Goal: Entertainment & Leisure: Consume media (video, audio)

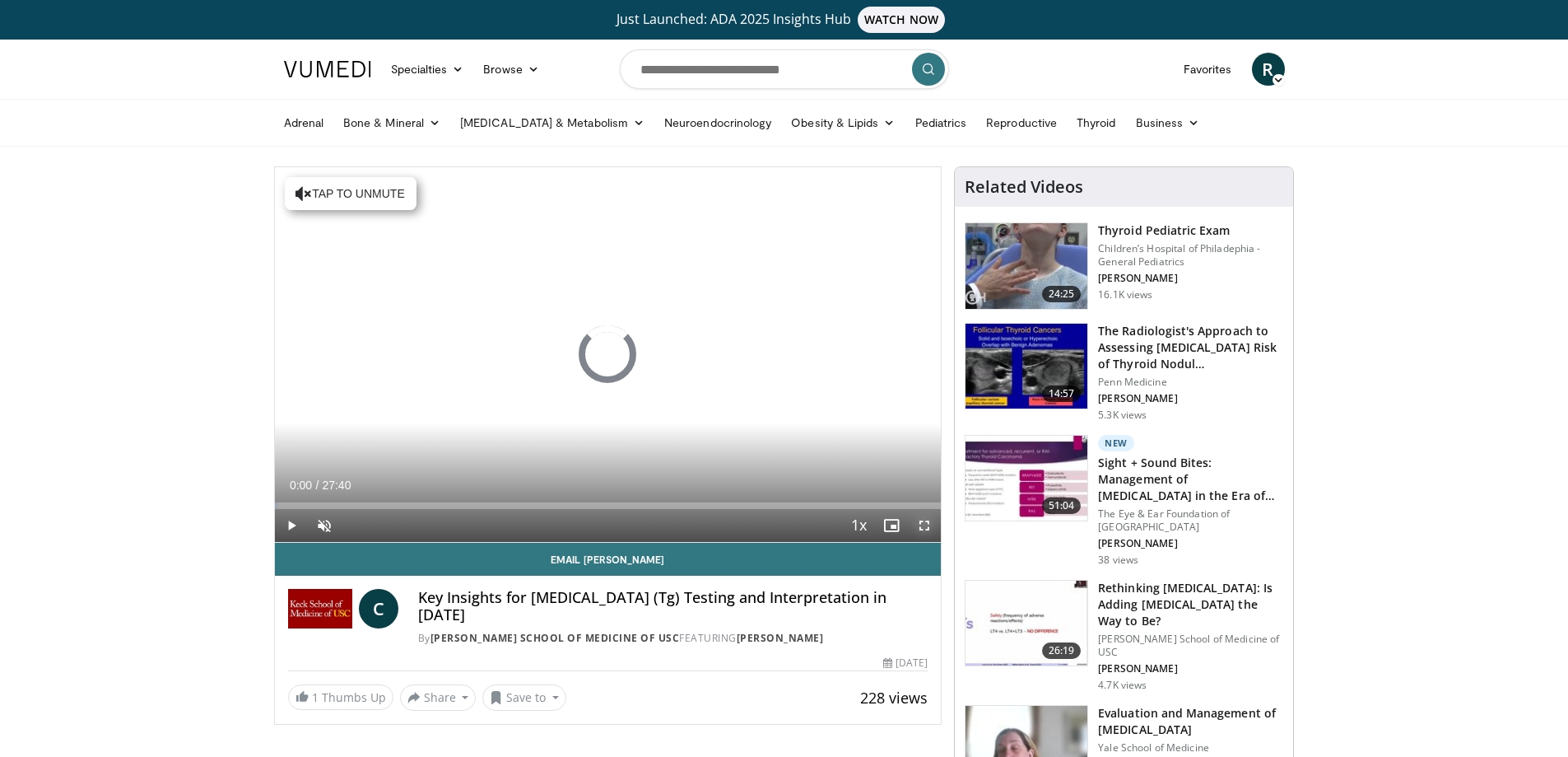
click at [918, 529] on span "Video Player" at bounding box center [925, 525] width 33 height 33
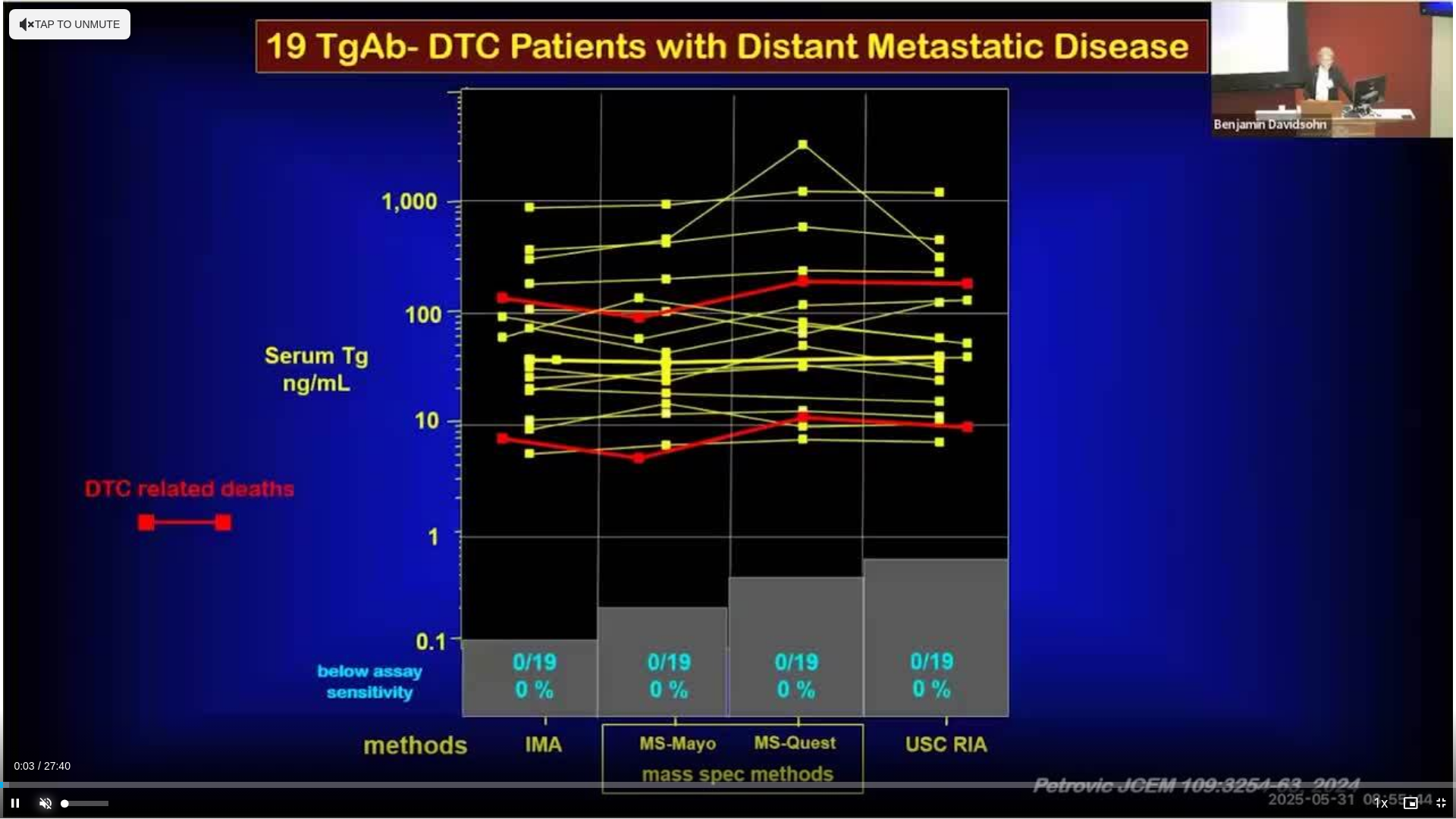
click at [40, 696] on span "Video Player" at bounding box center [45, 802] width 30 height 30
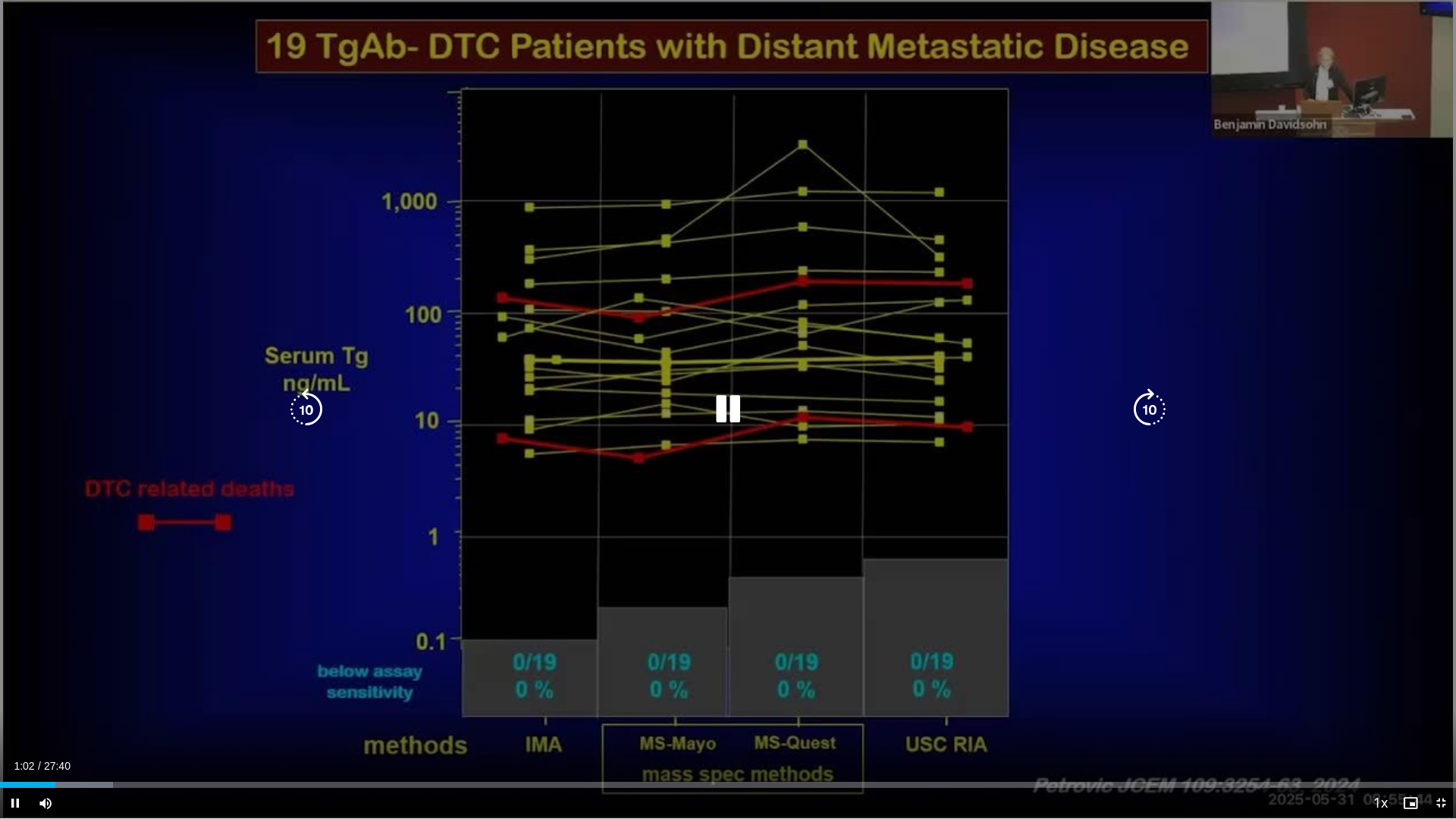
click at [161, 156] on div "10 seconds Tap to unmute" at bounding box center [728, 409] width 1456 height 818
click at [725, 399] on icon "Video Player" at bounding box center [728, 410] width 43 height 43
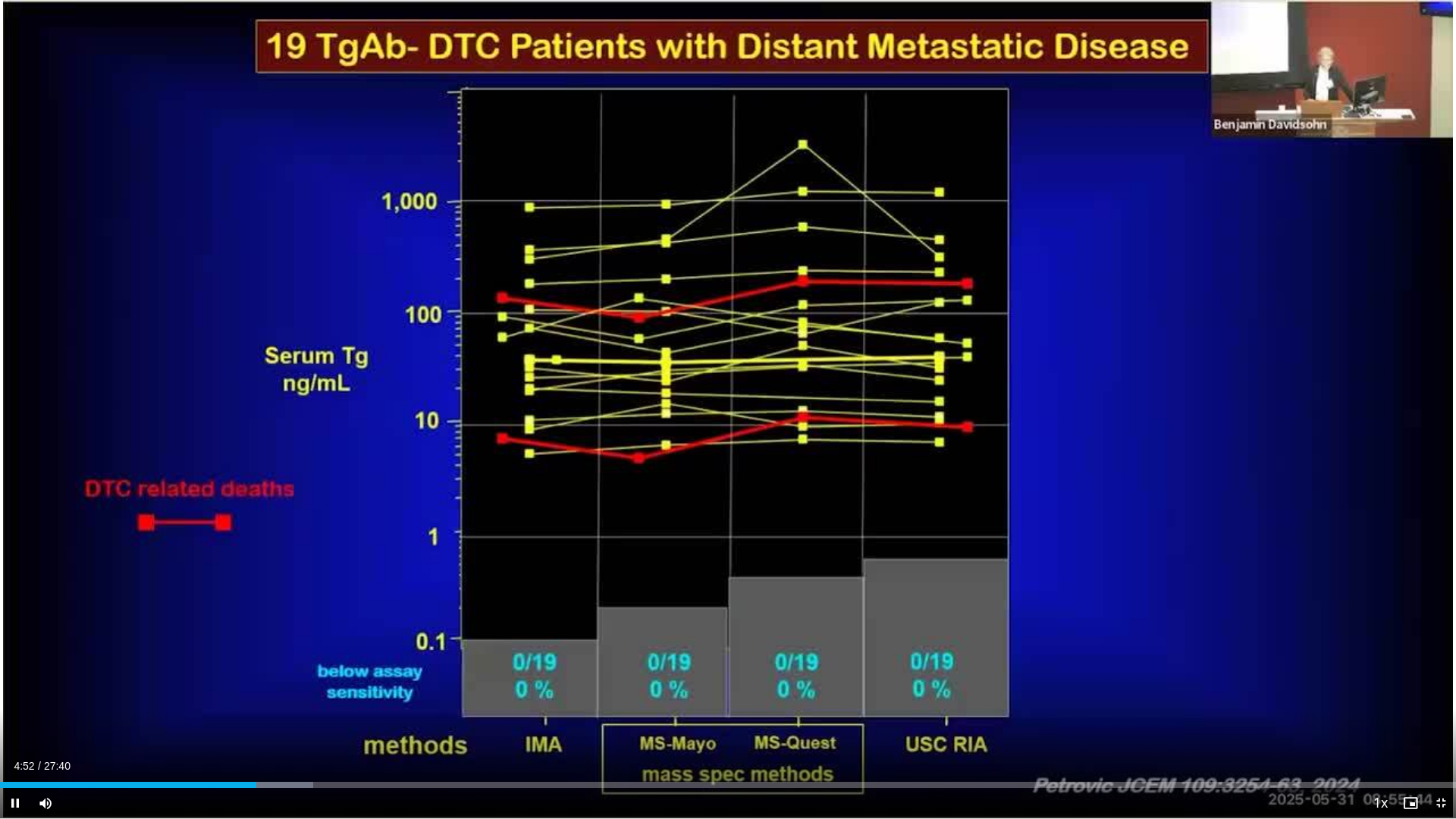
drag, startPoint x: 896, startPoint y: 818, endPoint x: 801, endPoint y: 818, distance: 95.0
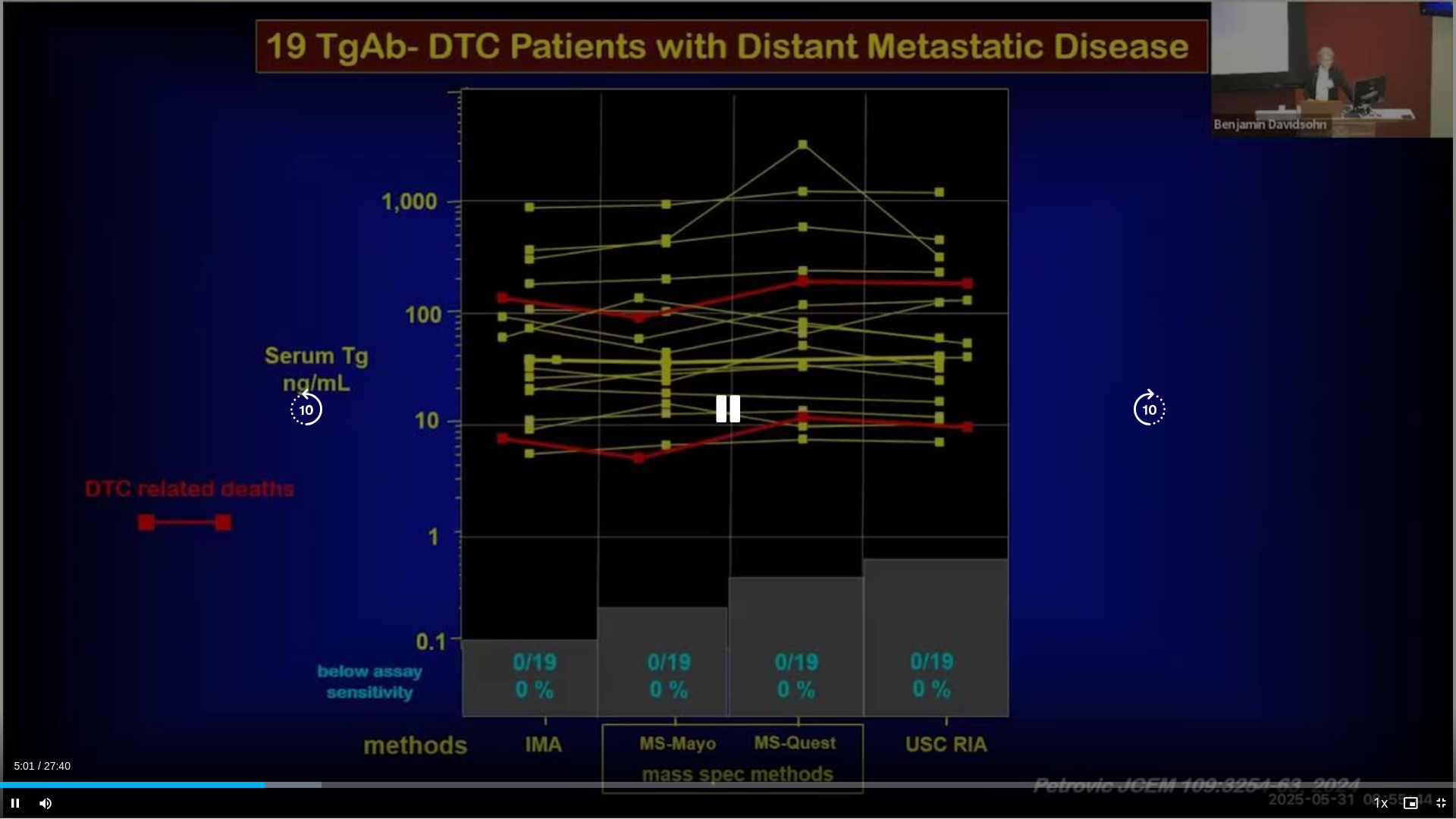
drag, startPoint x: 801, startPoint y: 818, endPoint x: 276, endPoint y: 811, distance: 525.0
click at [276, 696] on video-js "**********" at bounding box center [728, 410] width 1456 height 819
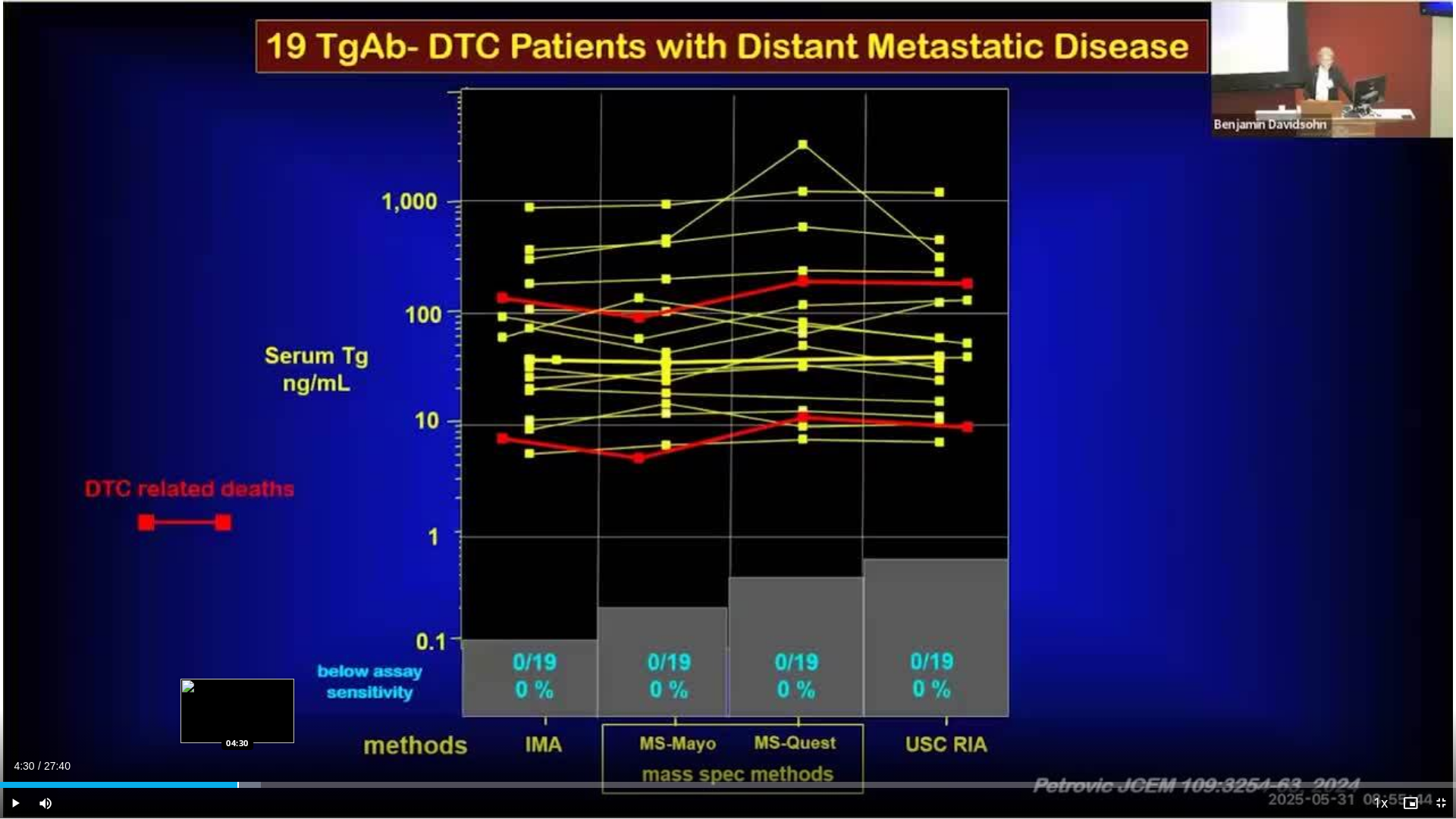
drag, startPoint x: 259, startPoint y: 782, endPoint x: 238, endPoint y: 783, distance: 21.0
click at [238, 696] on div "Progress Bar" at bounding box center [238, 785] width 2 height 6
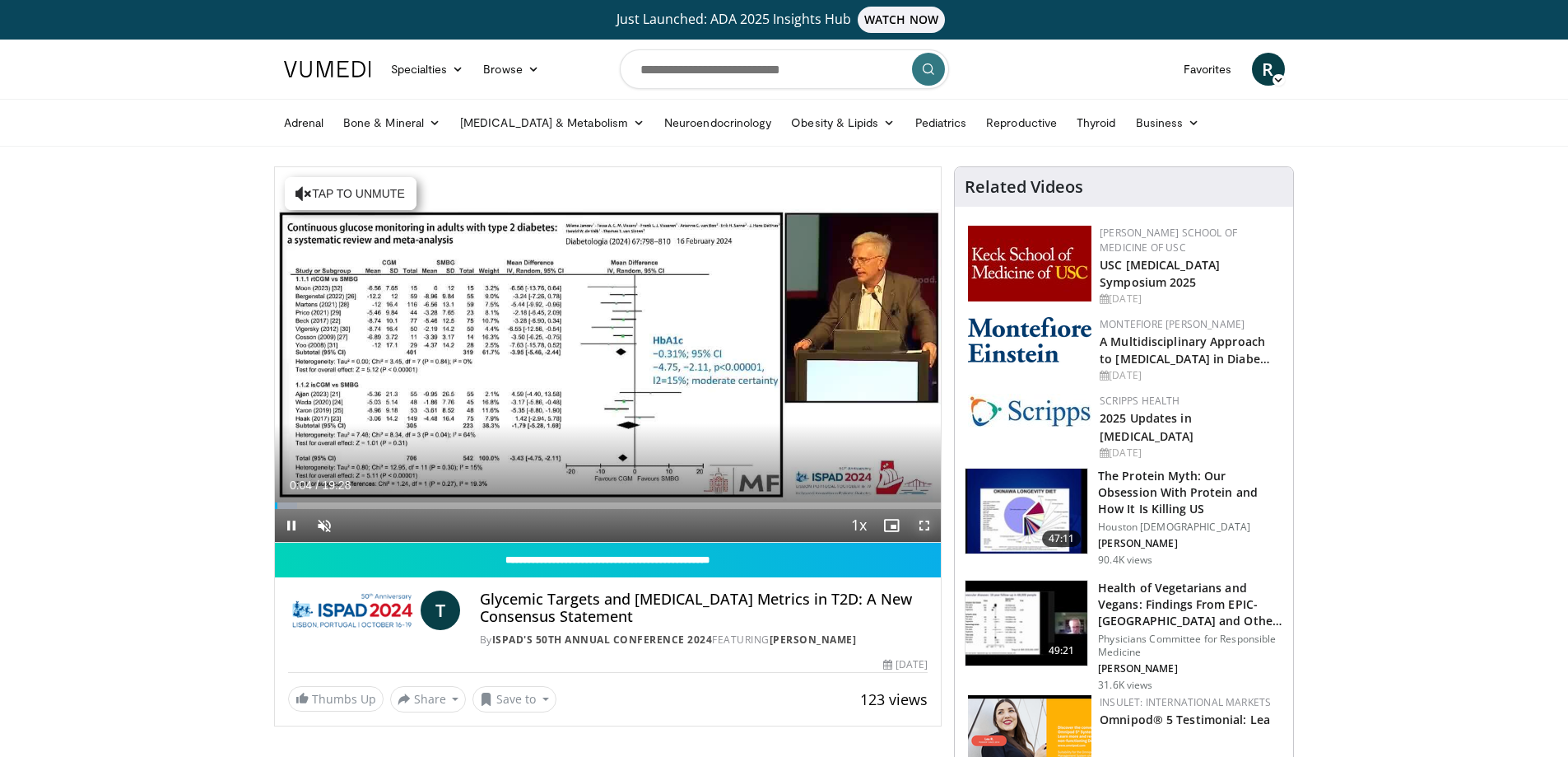
click at [926, 525] on span "Video Player" at bounding box center [925, 525] width 33 height 33
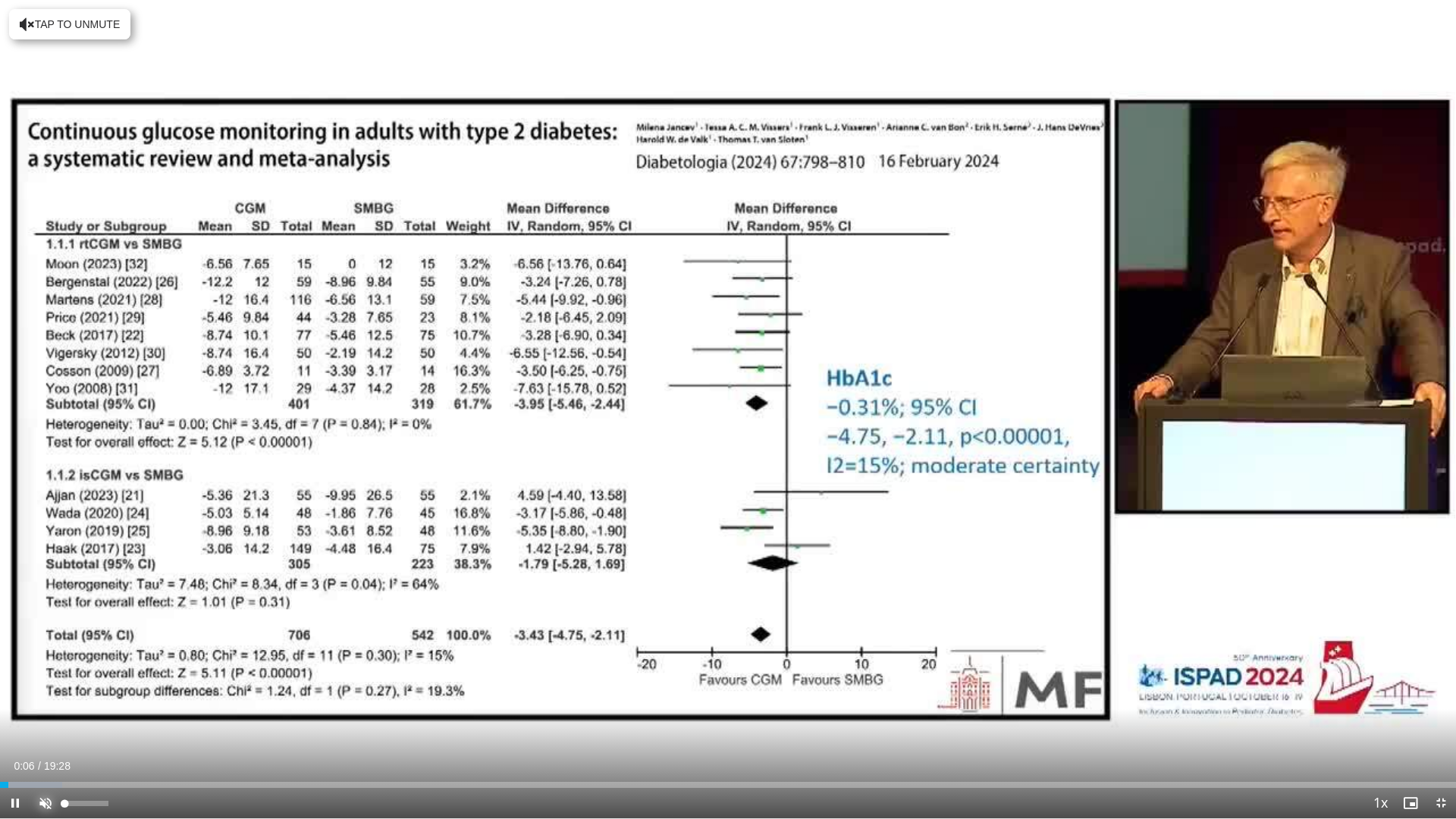
click at [50, 696] on span "Video Player" at bounding box center [45, 802] width 30 height 30
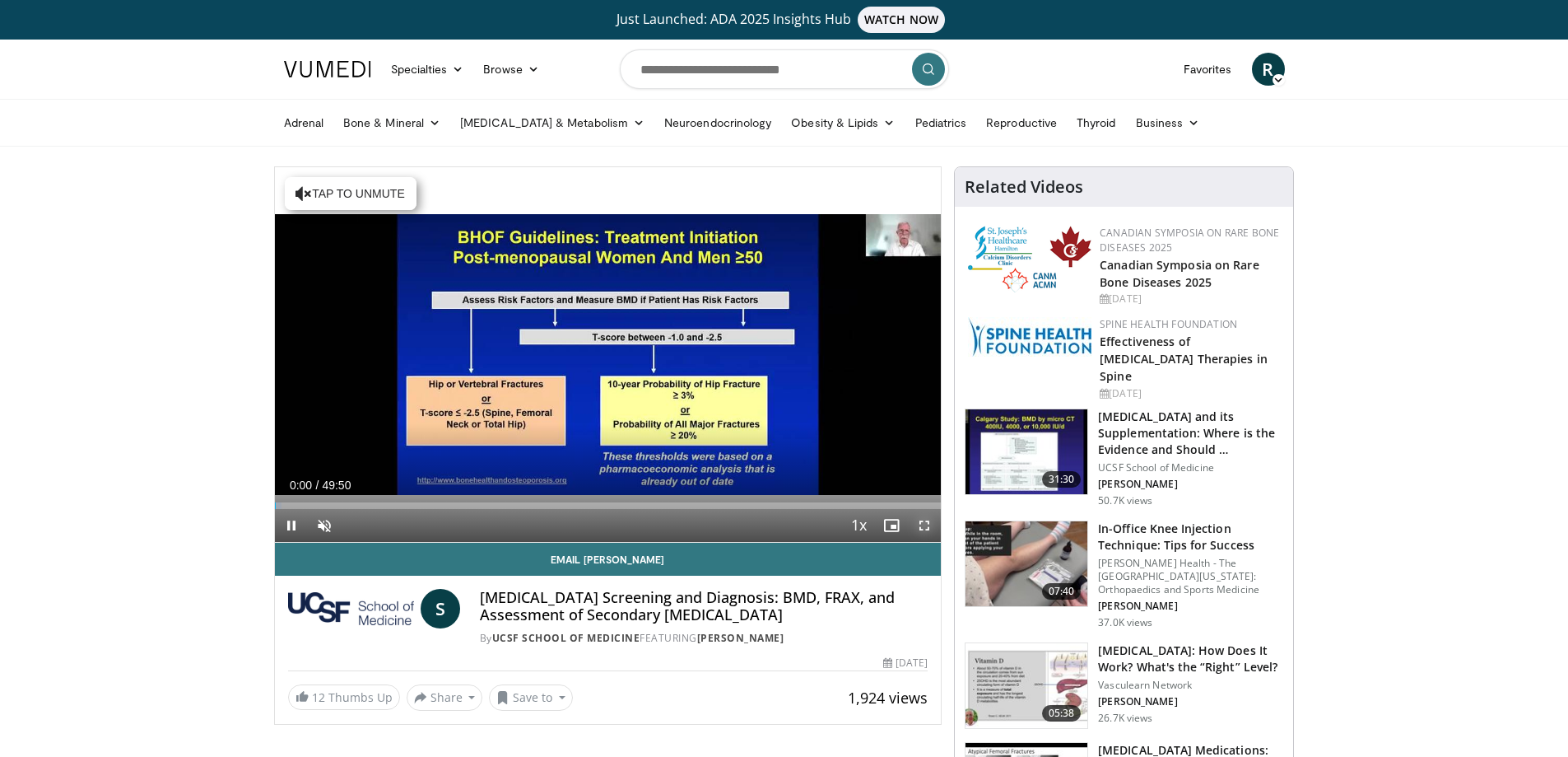
drag, startPoint x: 913, startPoint y: 521, endPoint x: 913, endPoint y: 621, distance: 100.0
click at [913, 521] on span "Video Player" at bounding box center [925, 525] width 33 height 33
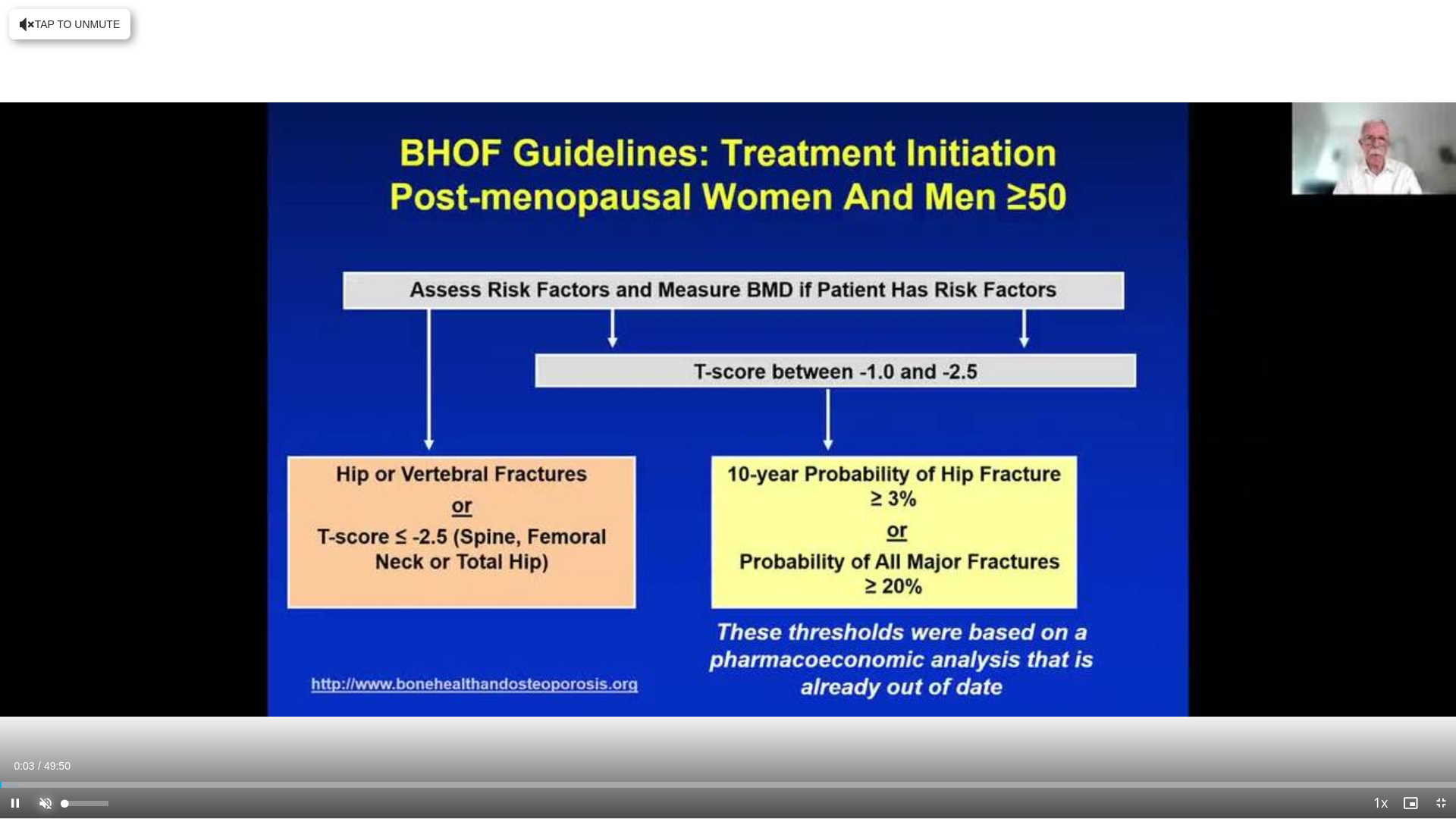
click at [44, 696] on span "Video Player" at bounding box center [45, 802] width 30 height 30
